Goal: Task Accomplishment & Management: Complete application form

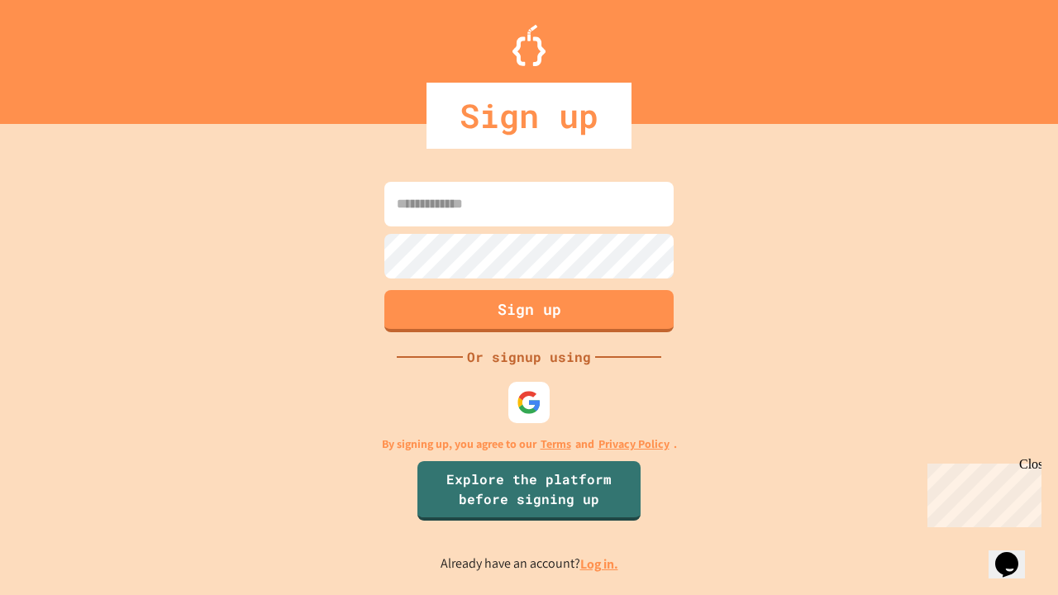
click at [600, 564] on link "Log in." at bounding box center [600, 564] width 38 height 17
